Goal: Transaction & Acquisition: Purchase product/service

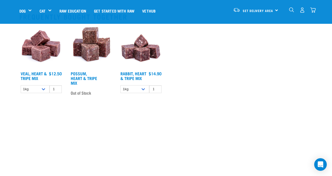
scroll to position [335, 0]
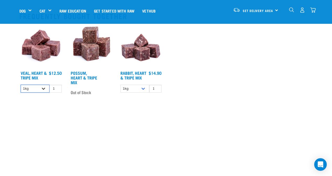
click at [45, 88] on select "1kg 3kg Bulk (10kg)" at bounding box center [35, 89] width 29 height 8
click at [21, 85] on select "1kg 3kg Bulk (10kg)" at bounding box center [35, 89] width 29 height 8
click at [279, 56] on div "Veal, Heart & Tripe Mix $12.50 $35.90 1 0 0" at bounding box center [166, 61] width 300 height 81
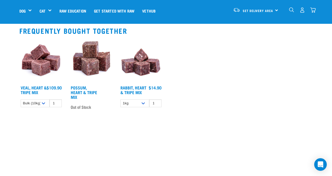
scroll to position [325, 0]
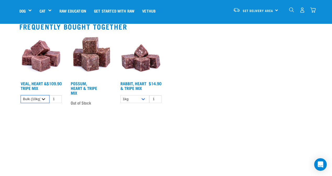
click at [45, 98] on select "1kg 3kg Bulk (10kg)" at bounding box center [35, 99] width 29 height 8
select select "754"
click at [21, 95] on select "1kg 3kg Bulk (10kg)" at bounding box center [35, 99] width 29 height 8
click at [275, 9] on div "Set Delivery Area North Island South Island" at bounding box center [255, 10] width 51 height 12
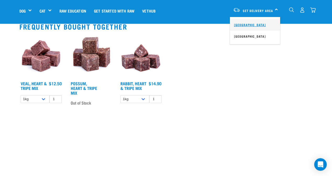
click at [254, 26] on link "[GEOGRAPHIC_DATA]" at bounding box center [255, 25] width 50 height 12
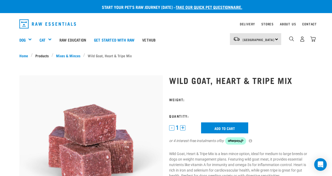
click at [42, 57] on link "Products" at bounding box center [42, 56] width 19 height 6
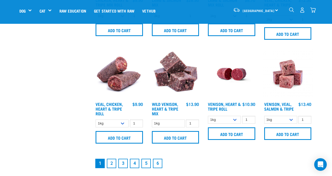
scroll to position [713, 0]
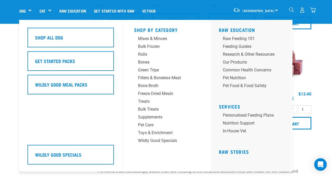
click at [30, 11] on div "Dog" at bounding box center [27, 10] width 16 height 21
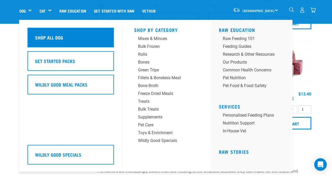
click at [46, 40] on h5 "Shop All Dog" at bounding box center [49, 37] width 28 height 7
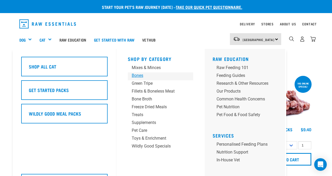
click at [138, 77] on div "Bones" at bounding box center [156, 76] width 49 height 6
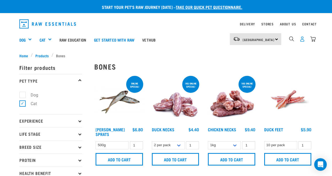
click at [303, 38] on img "dropdown navigation" at bounding box center [303, 39] width 6 height 6
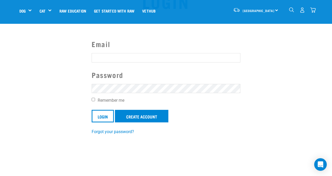
scroll to position [84, 0]
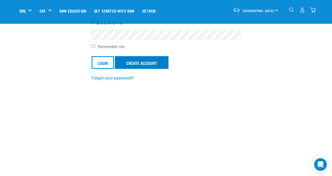
click at [152, 62] on link "Create Account" at bounding box center [141, 62] width 53 height 13
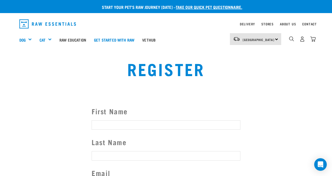
click at [93, 124] on input "First Name" at bounding box center [166, 125] width 149 height 9
type input "Kim"
type input "Devereaux"
type input "kimdev@xtra.co.nz"
click at [316, 65] on div "Register" at bounding box center [166, 73] width 326 height 34
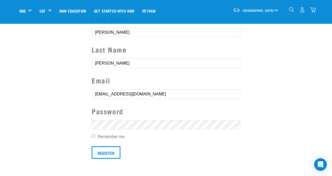
scroll to position [73, 0]
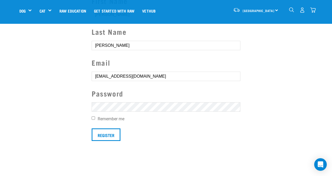
click at [94, 119] on input "Remember me" at bounding box center [93, 118] width 3 height 3
checkbox input "true"
click at [104, 133] on input "Register" at bounding box center [106, 135] width 29 height 13
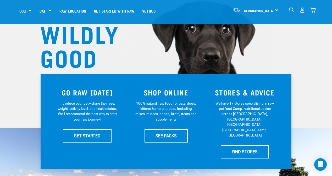
scroll to position [63, 0]
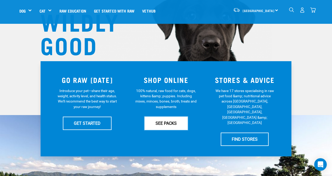
click at [171, 123] on link "SEE PACKS" at bounding box center [166, 123] width 43 height 13
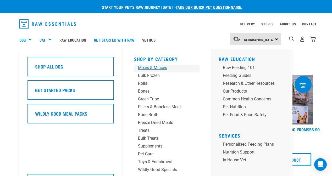
click at [146, 68] on div "Mixes & Minces" at bounding box center [162, 68] width 49 height 6
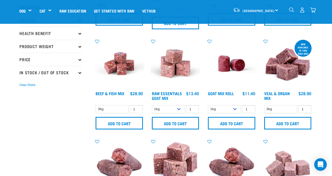
scroll to position [105, 0]
